Goal: Navigation & Orientation: Find specific page/section

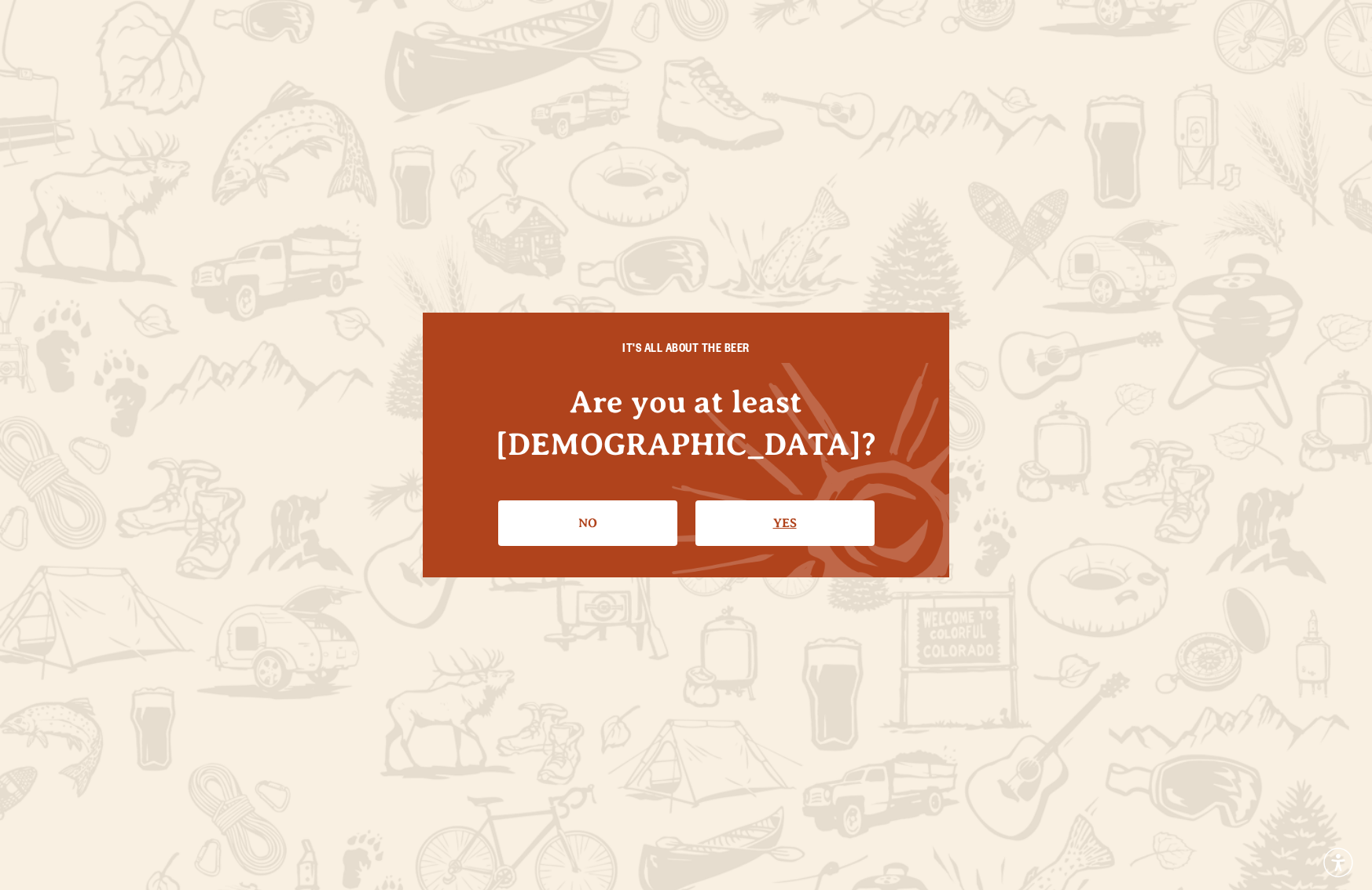
click at [831, 513] on link "Yes" at bounding box center [784, 523] width 179 height 45
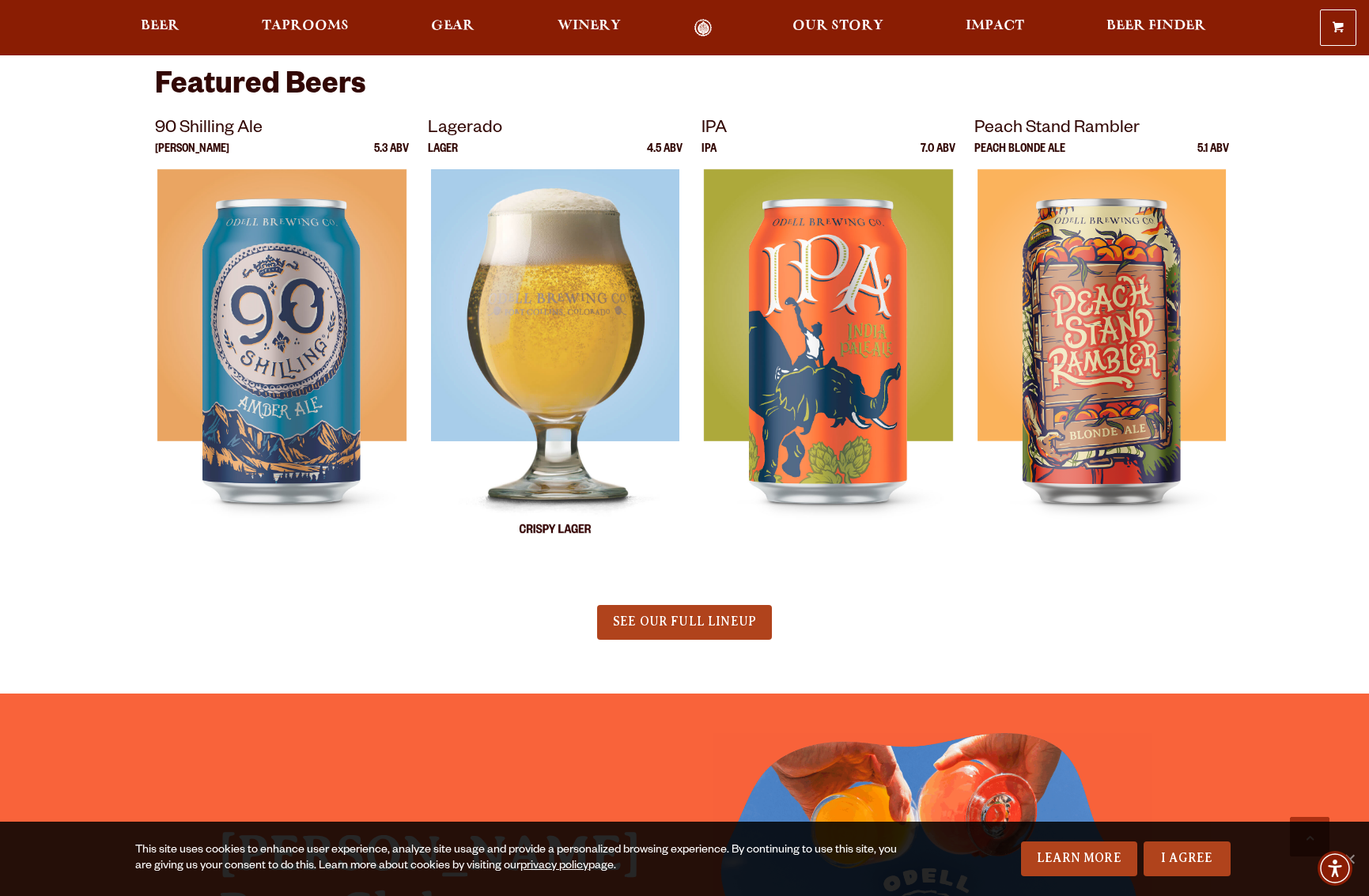
scroll to position [521, 0]
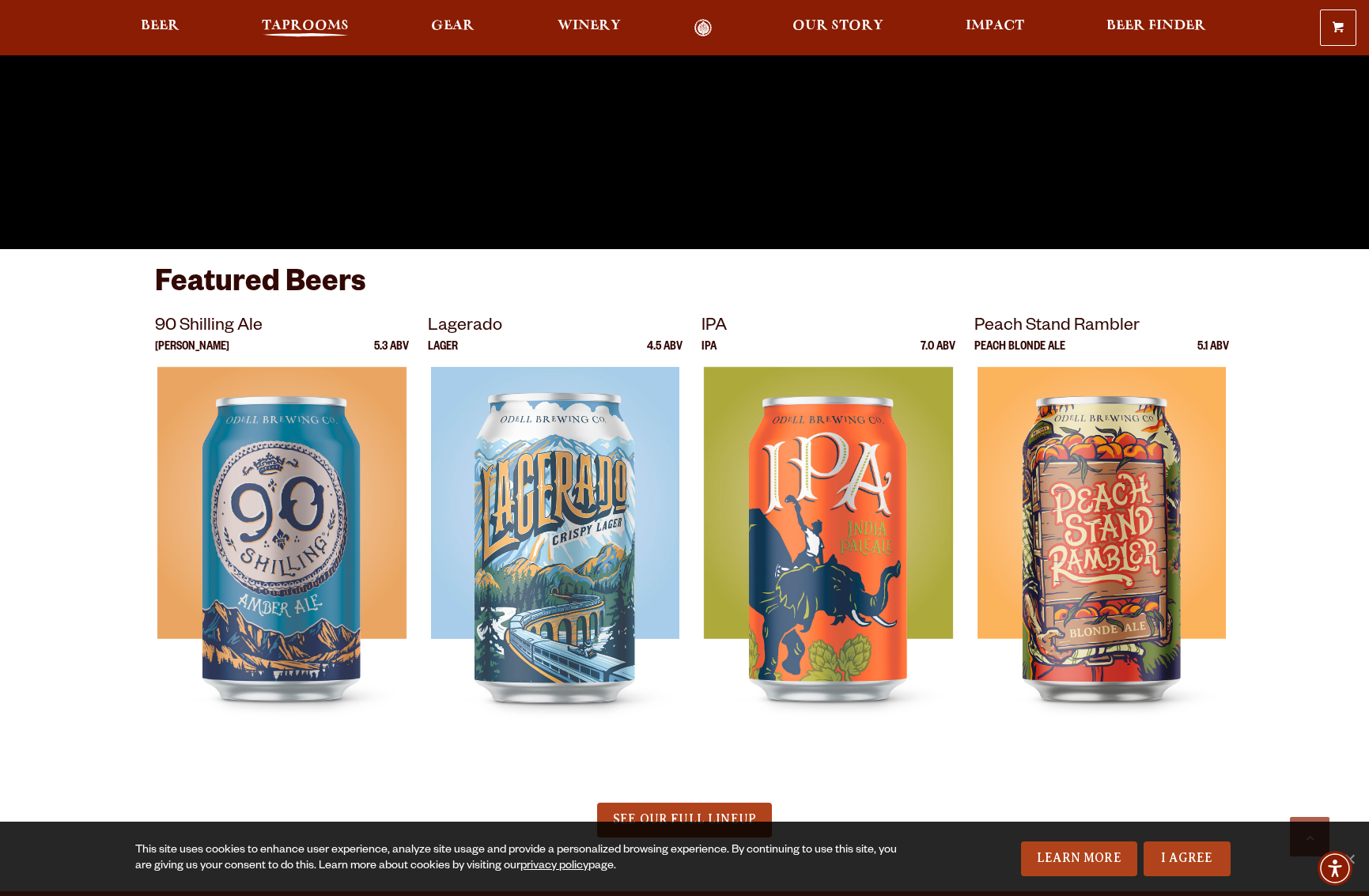
click at [282, 23] on span "Taprooms" at bounding box center [305, 26] width 87 height 13
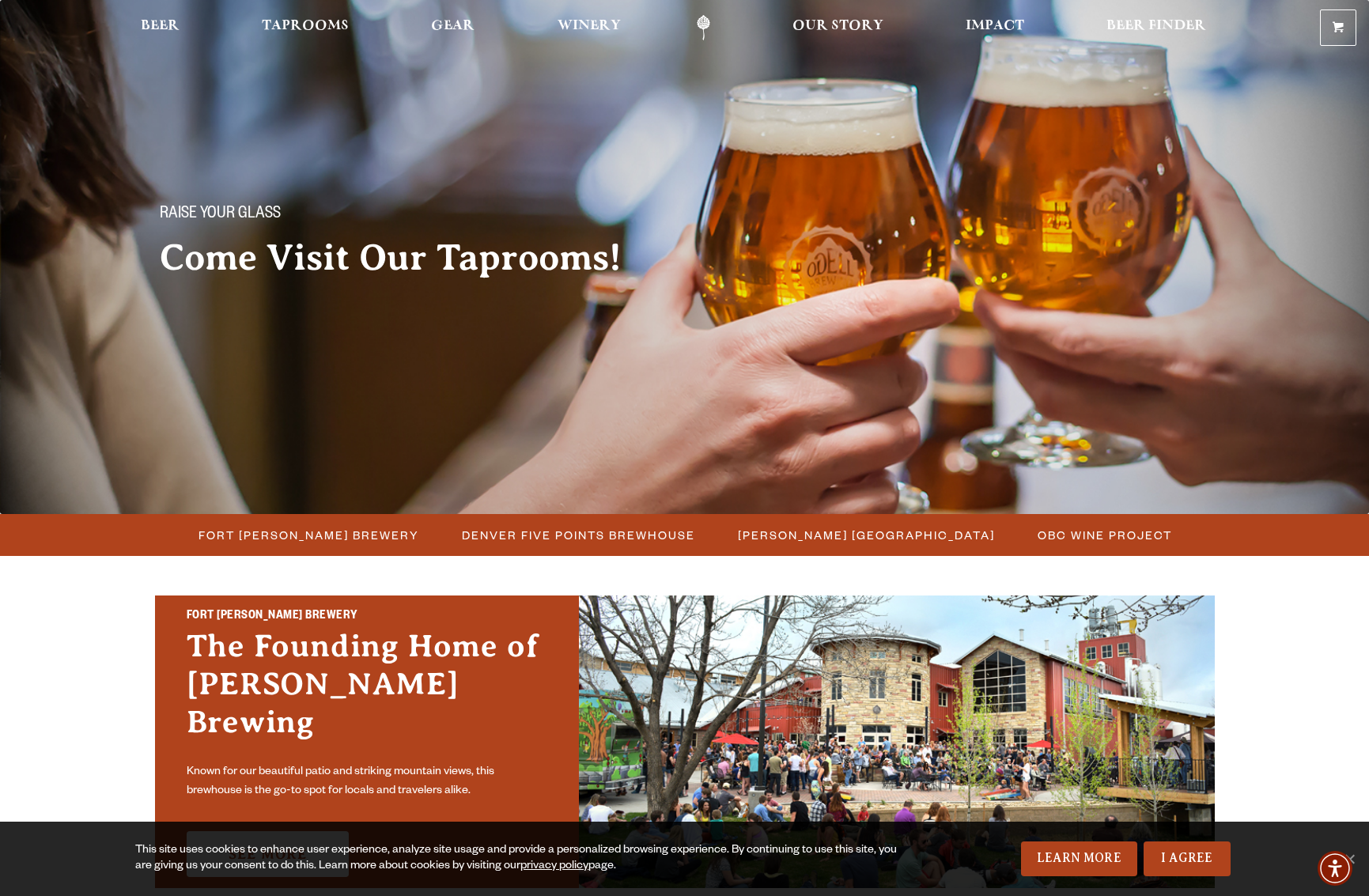
scroll to position [230, 0]
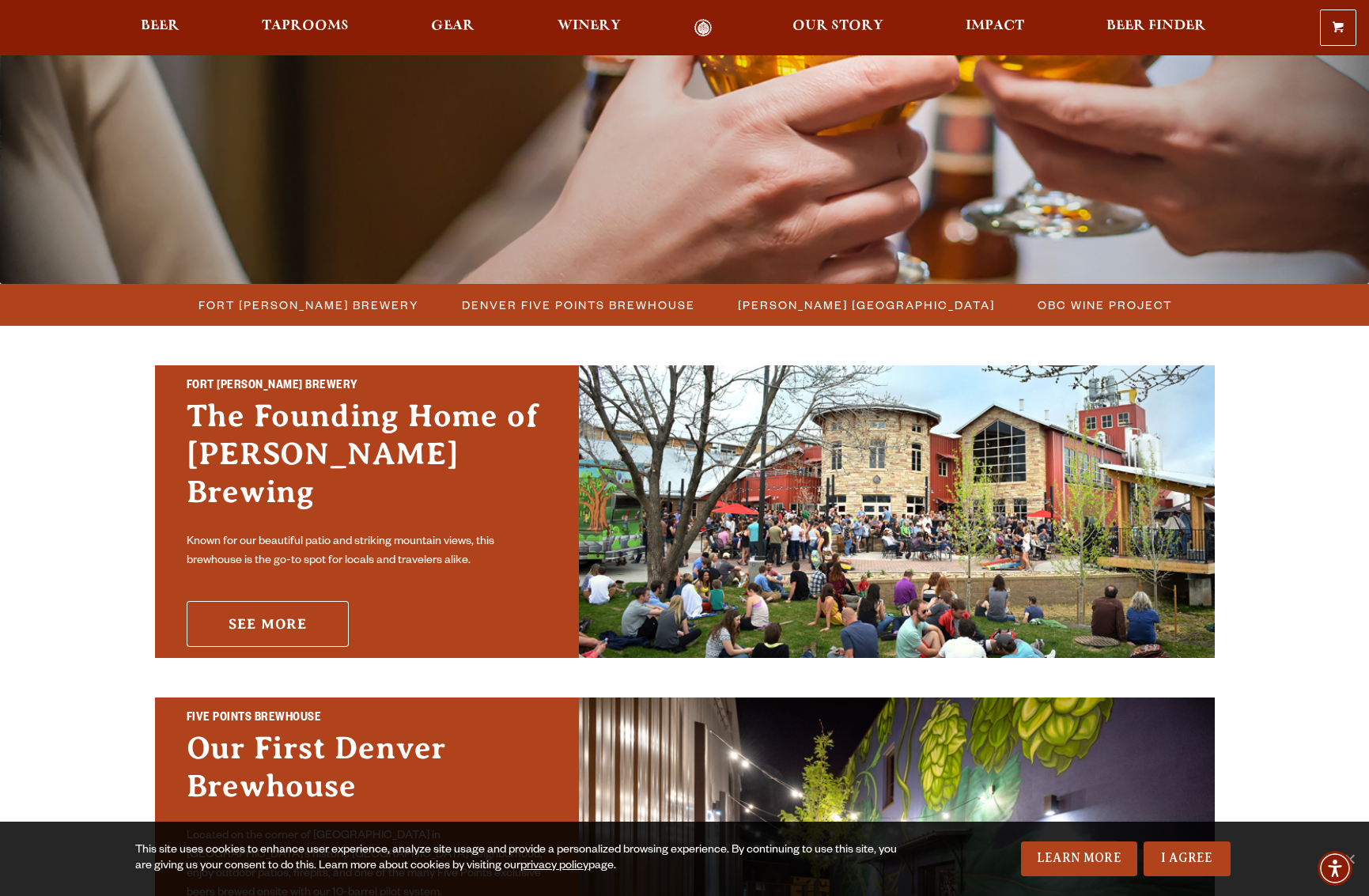
click at [247, 601] on link "See More" at bounding box center [267, 624] width 162 height 46
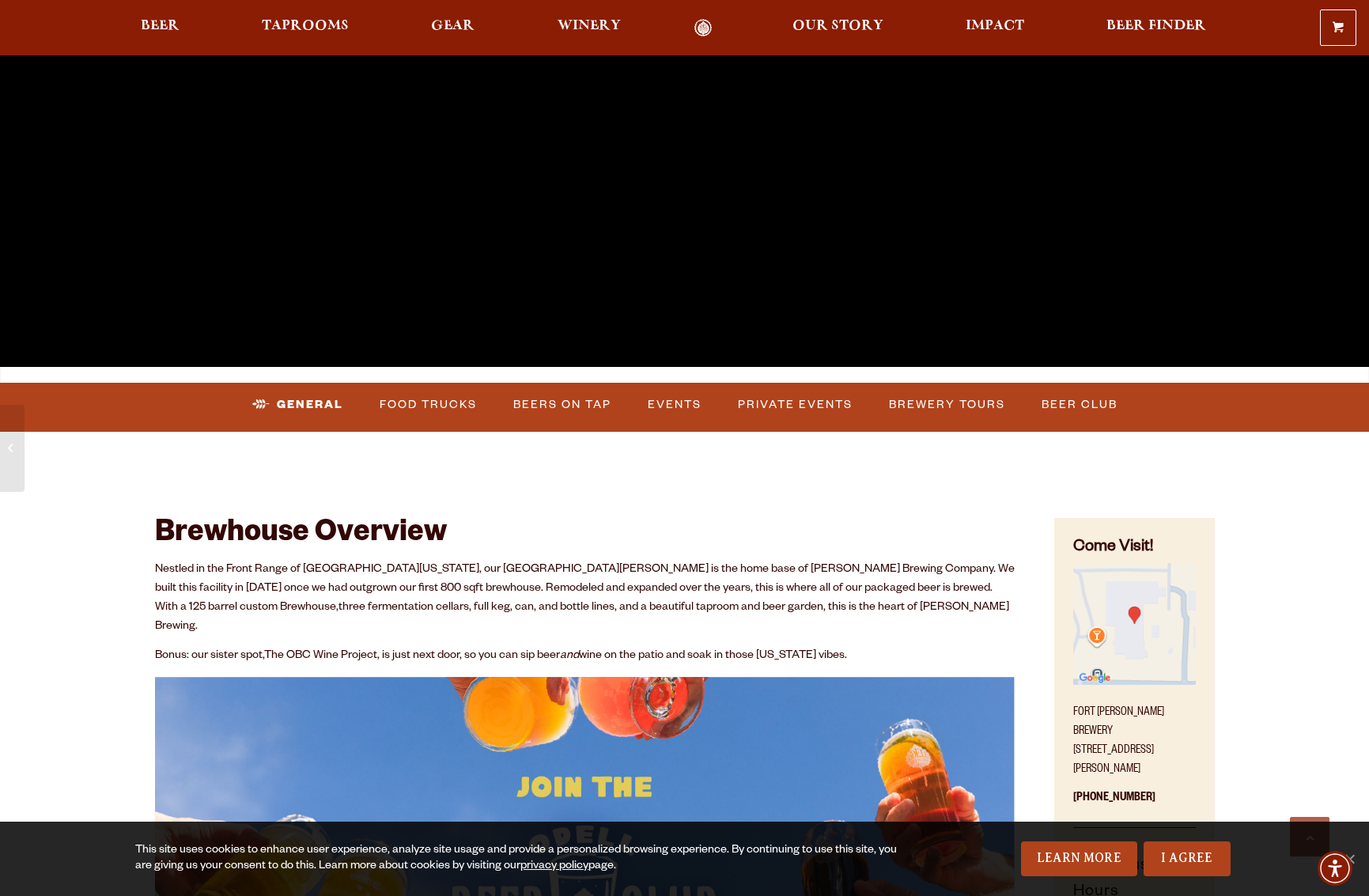
scroll to position [732, 0]
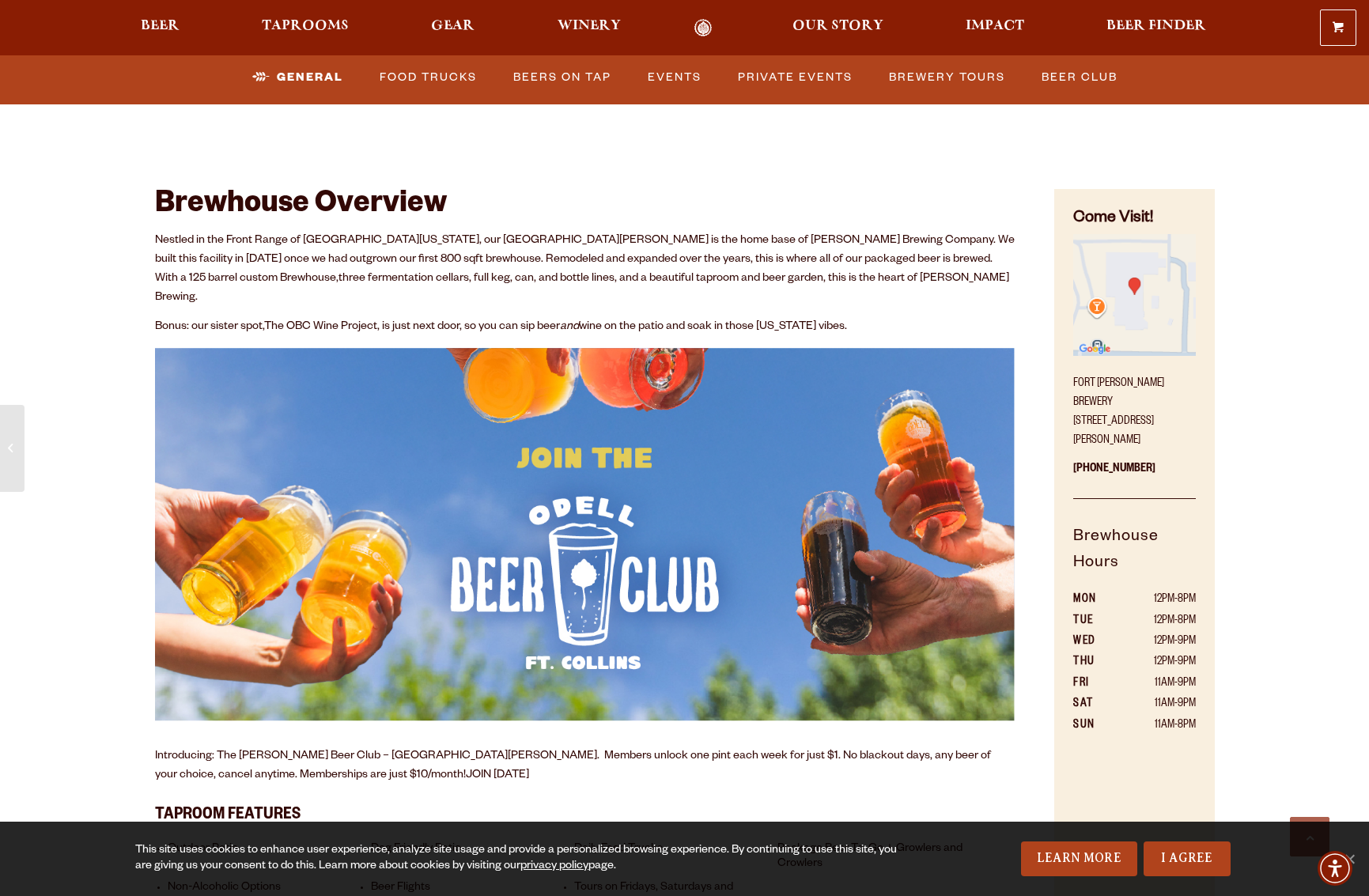
click at [1144, 303] on img "Find on Google Maps (opens in a new window)" at bounding box center [1133, 294] width 121 height 121
